Goal: Feedback & Contribution: Submit feedback/report problem

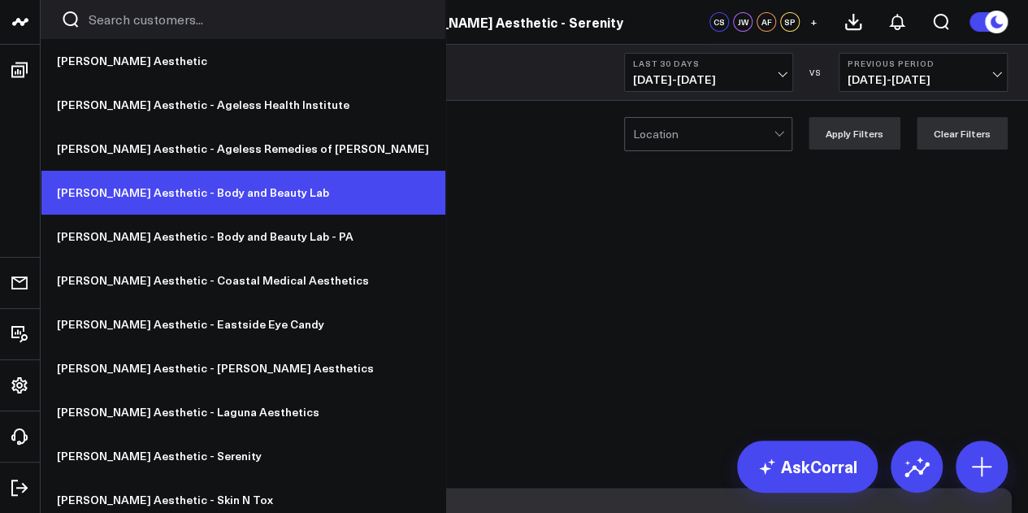
scroll to position [29, 0]
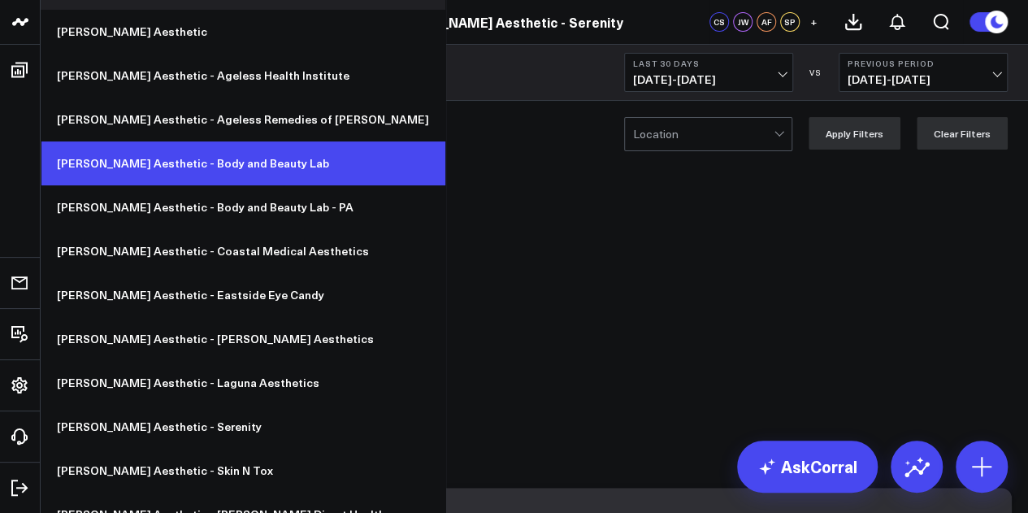
click at [202, 168] on link "[PERSON_NAME] Aesthetic - Body and Beauty Lab" at bounding box center [243, 163] width 405 height 44
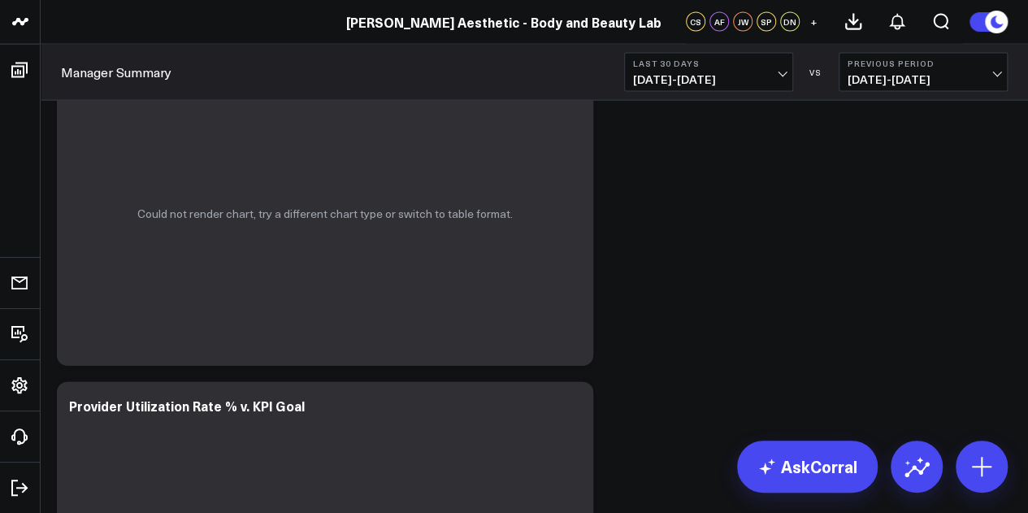
scroll to position [4724, 0]
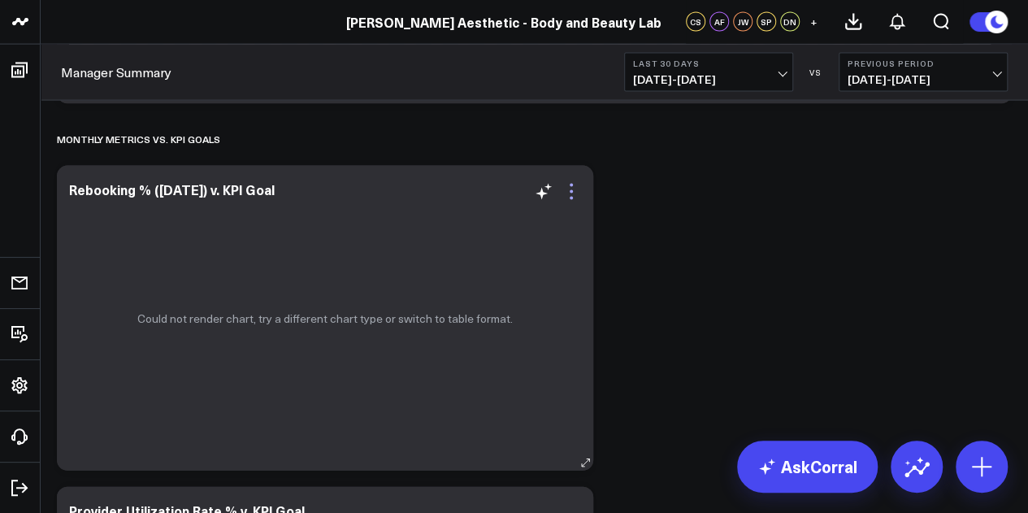
click at [573, 191] on icon at bounding box center [571, 191] width 3 height 3
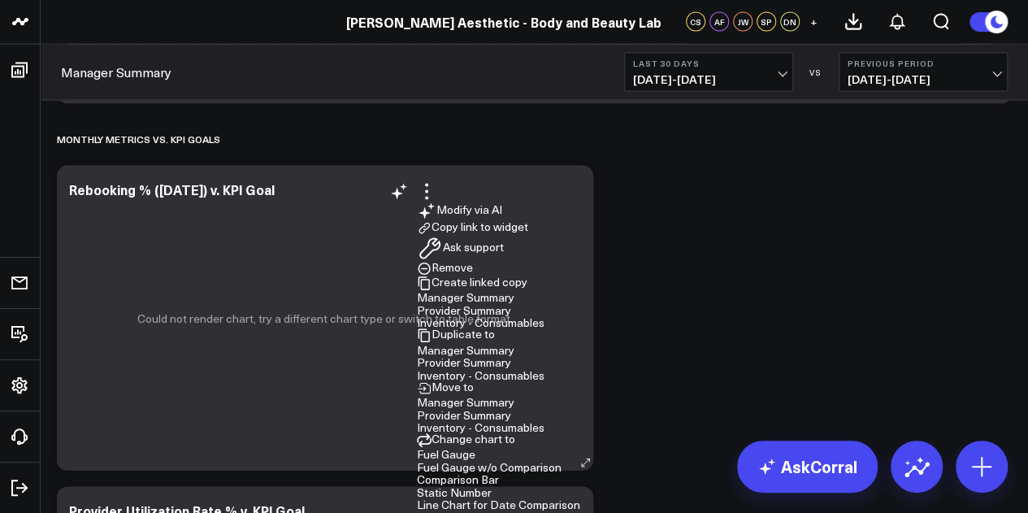
click at [504, 236] on button "Ask support" at bounding box center [460, 249] width 87 height 26
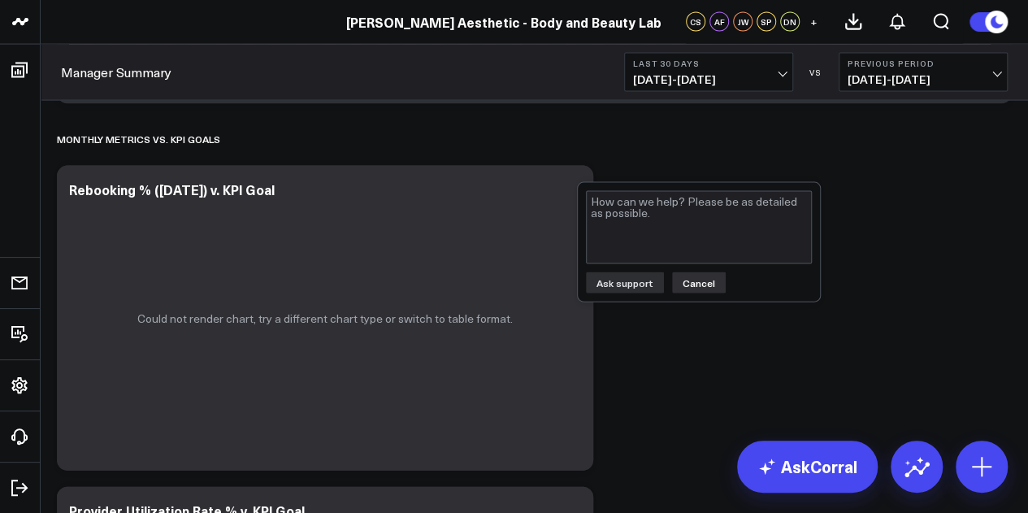
click at [691, 282] on button "Cancel" at bounding box center [699, 282] width 54 height 21
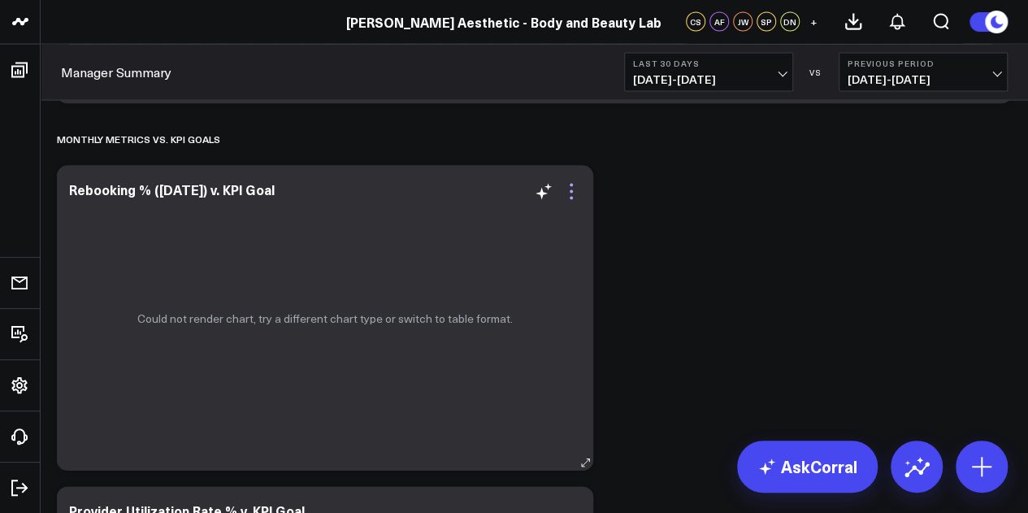
click at [577, 199] on icon at bounding box center [572, 192] width 20 height 20
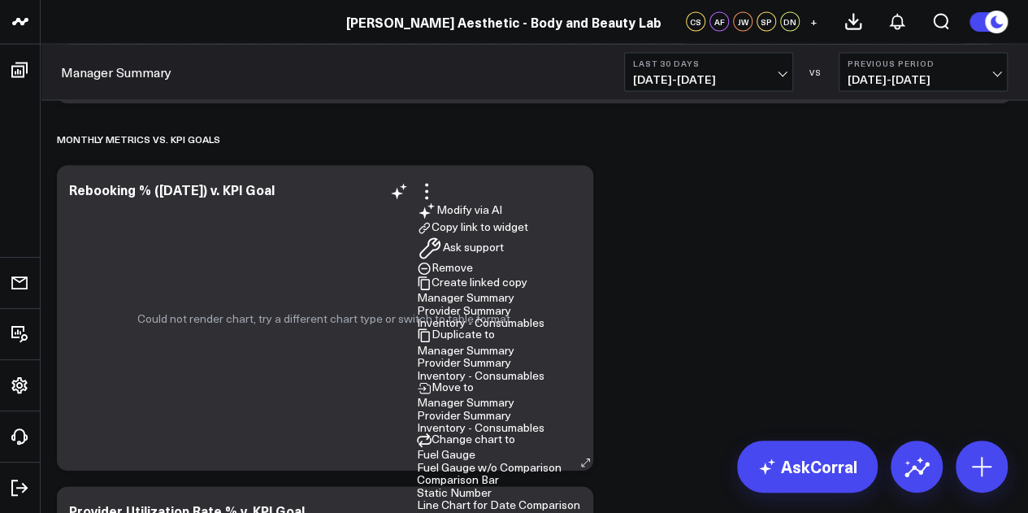
click at [504, 262] on button "Ask support" at bounding box center [460, 249] width 87 height 26
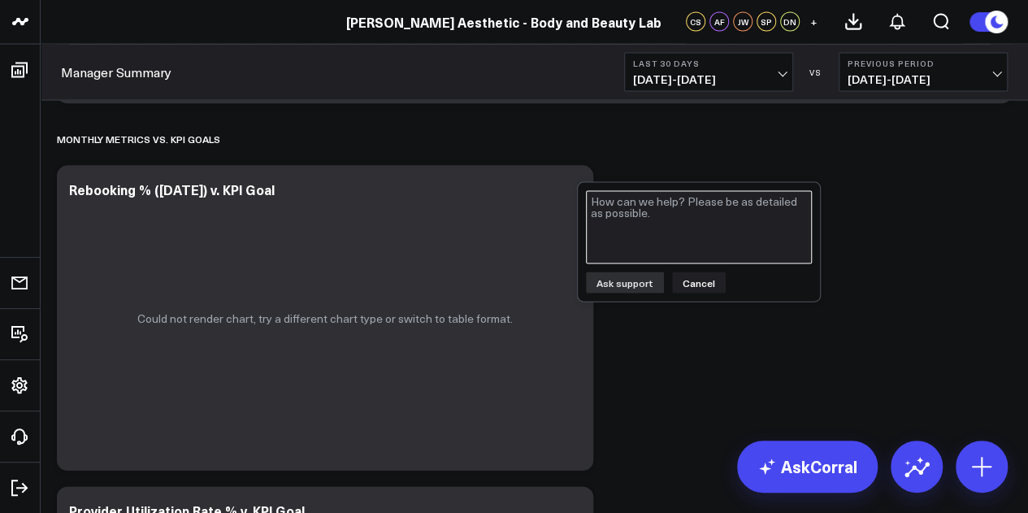
click at [677, 242] on textarea at bounding box center [699, 227] width 226 height 73
type textarea "W"
type textarea "Widget is unable to render chart"
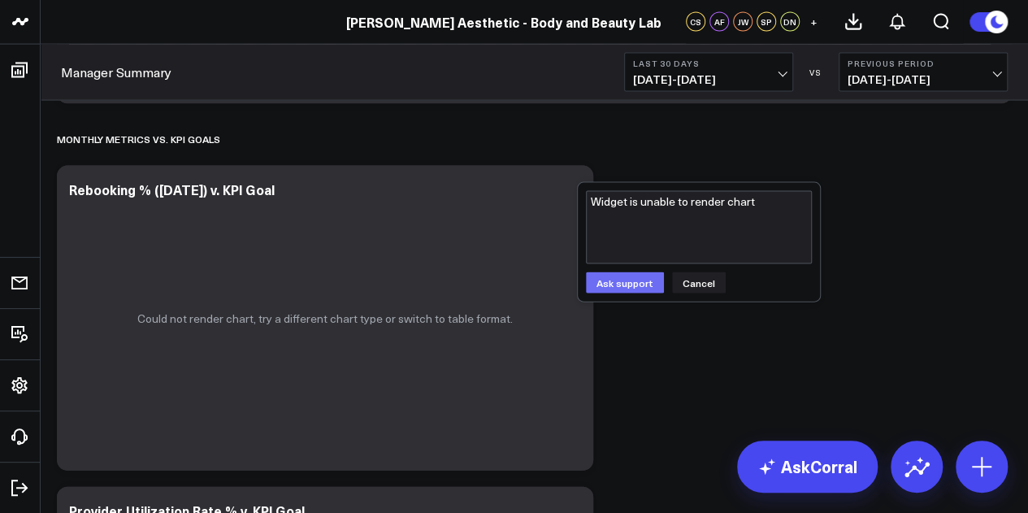
click at [616, 280] on button "Ask support" at bounding box center [625, 282] width 78 height 21
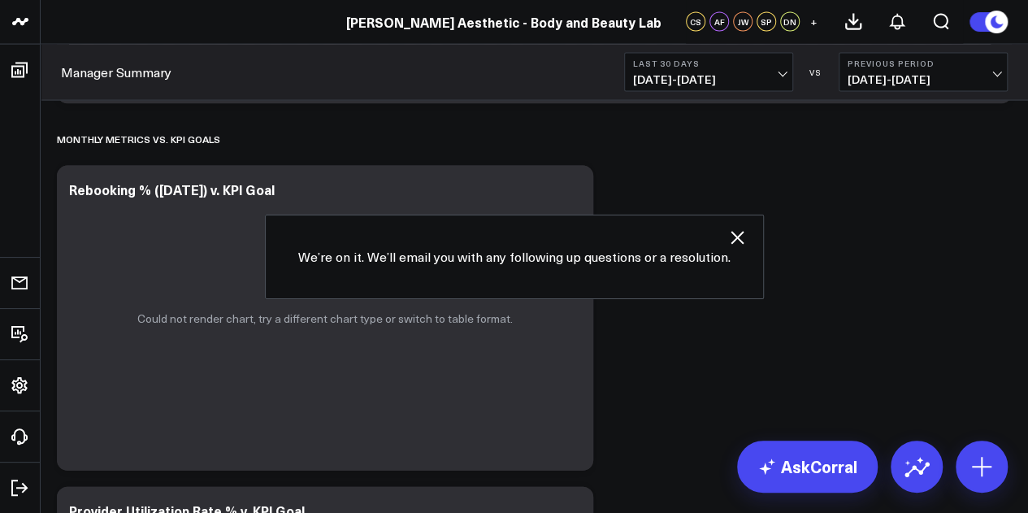
click at [736, 240] on icon "button" at bounding box center [738, 238] width 20 height 20
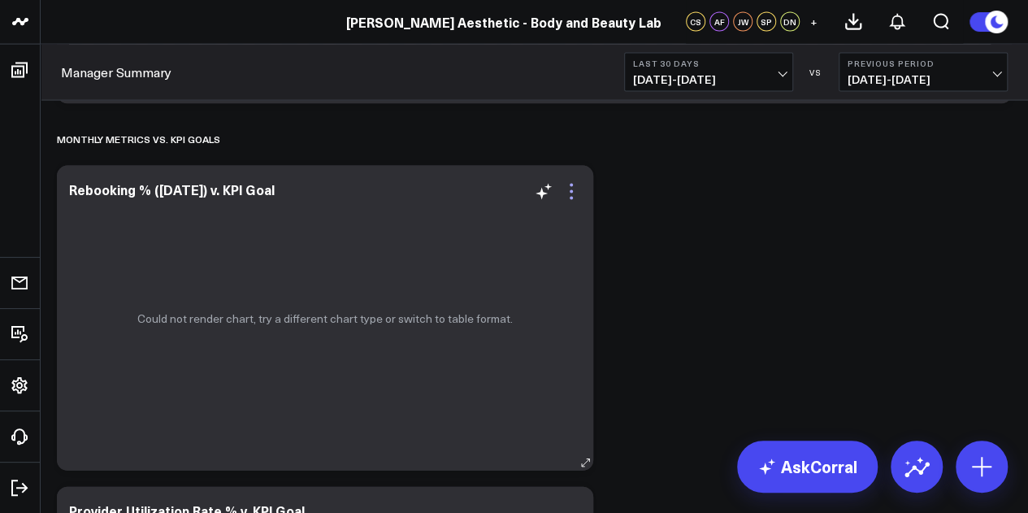
click at [571, 198] on icon at bounding box center [572, 192] width 20 height 20
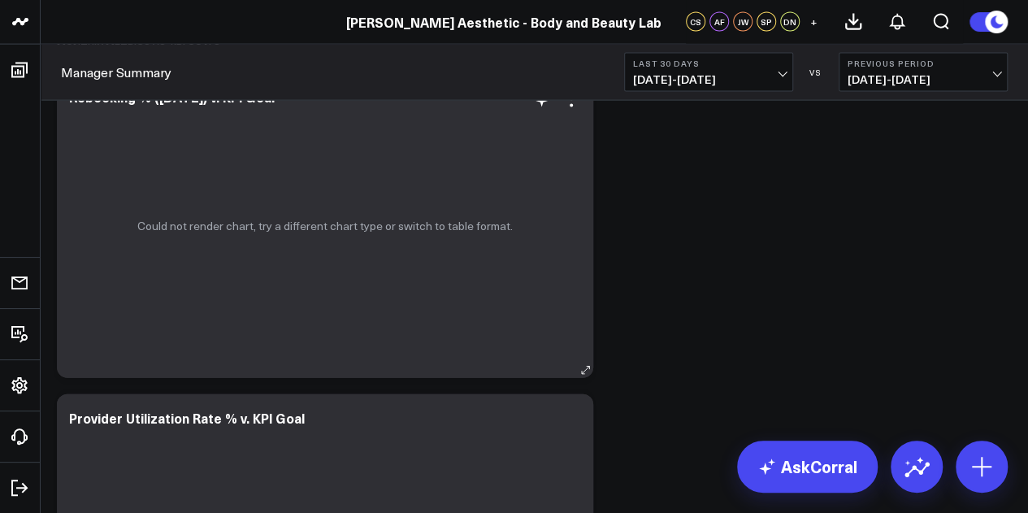
scroll to position [4716, 0]
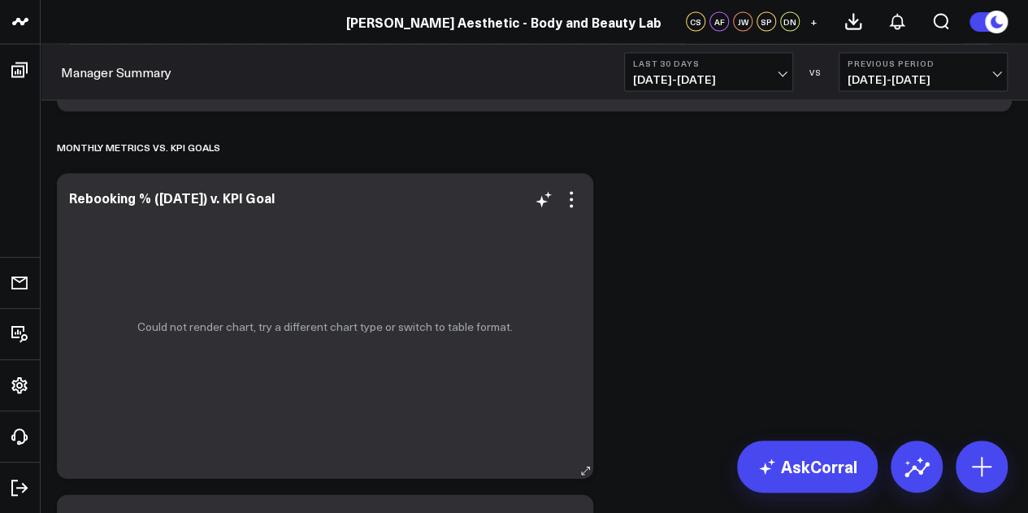
click at [574, 209] on icon at bounding box center [572, 200] width 20 height 20
click at [684, 415] on div "Sales Accrual Revenue Modify via AI Copy link to widget Ask support Remove Crea…" at bounding box center [534, 395] width 971 height 9997
